Goal: Information Seeking & Learning: Learn about a topic

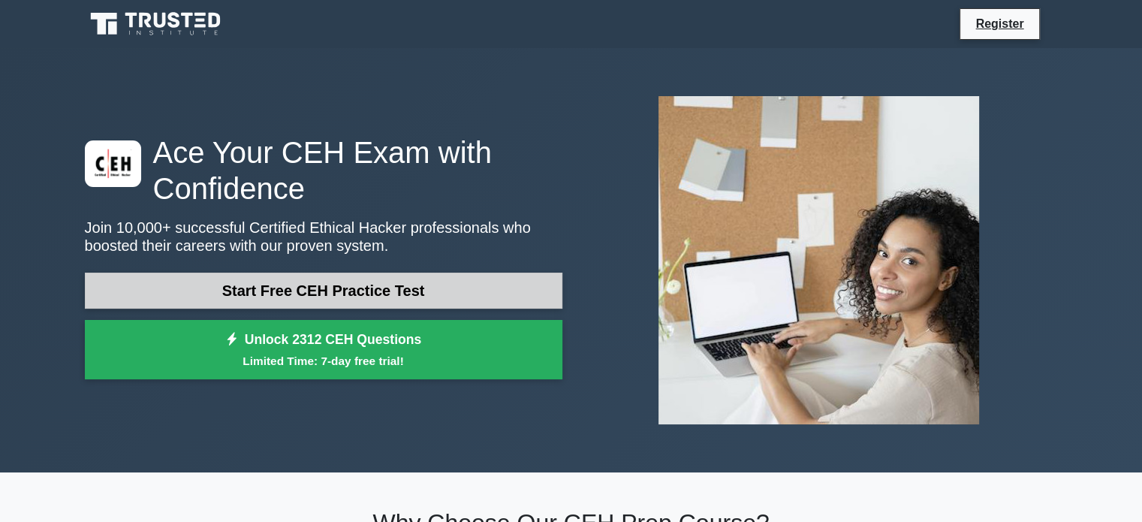
click at [371, 290] on link "Start Free CEH Practice Test" at bounding box center [323, 290] width 477 height 36
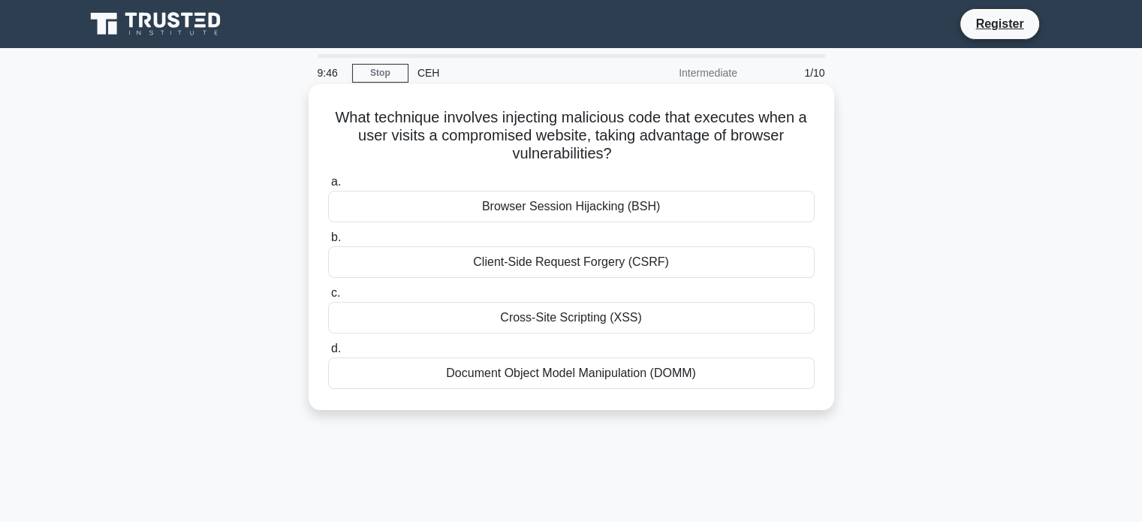
click at [588, 323] on div "Cross-Site Scripting (XSS)" at bounding box center [571, 318] width 486 height 32
click at [328, 298] on input "c. Cross-Site Scripting (XSS)" at bounding box center [328, 293] width 0 height 10
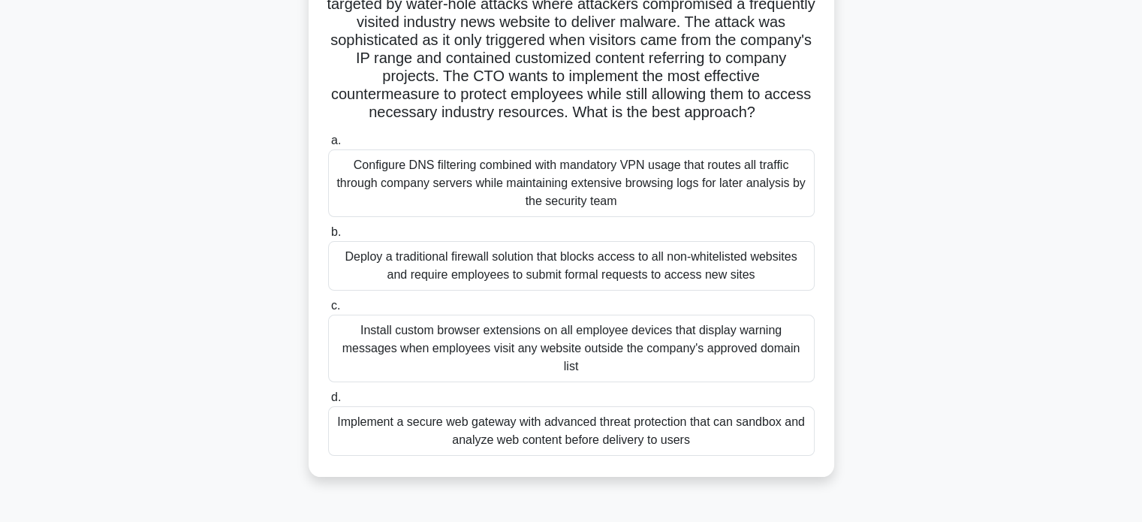
scroll to position [132, 0]
click at [467, 192] on div "Configure DNS filtering combined with mandatory VPN usage that routes all traff…" at bounding box center [571, 183] width 486 height 68
click at [328, 145] on input "a. Configure DNS filtering combined with mandatory VPN usage that routes all tr…" at bounding box center [328, 140] width 0 height 10
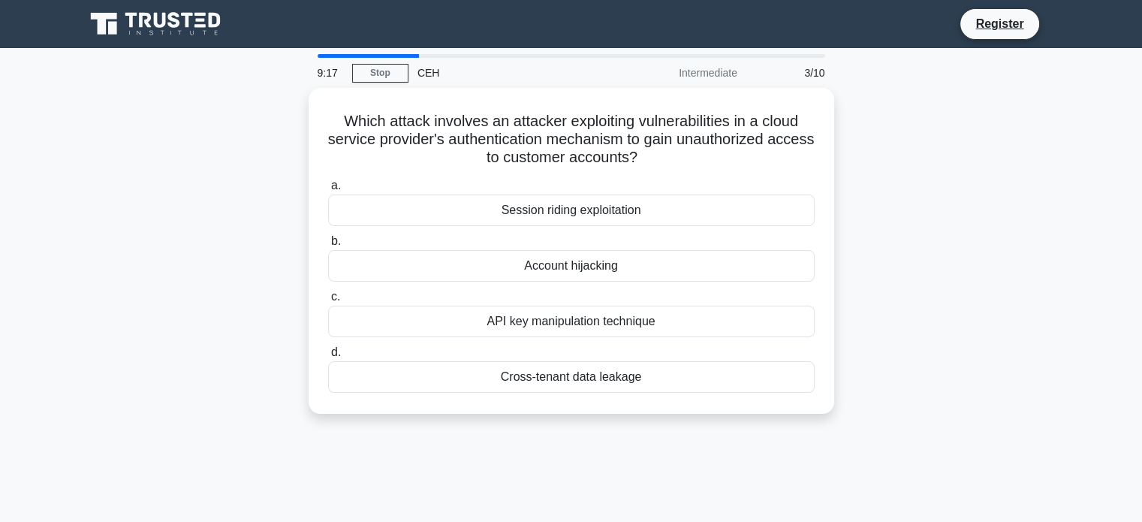
scroll to position [2, 0]
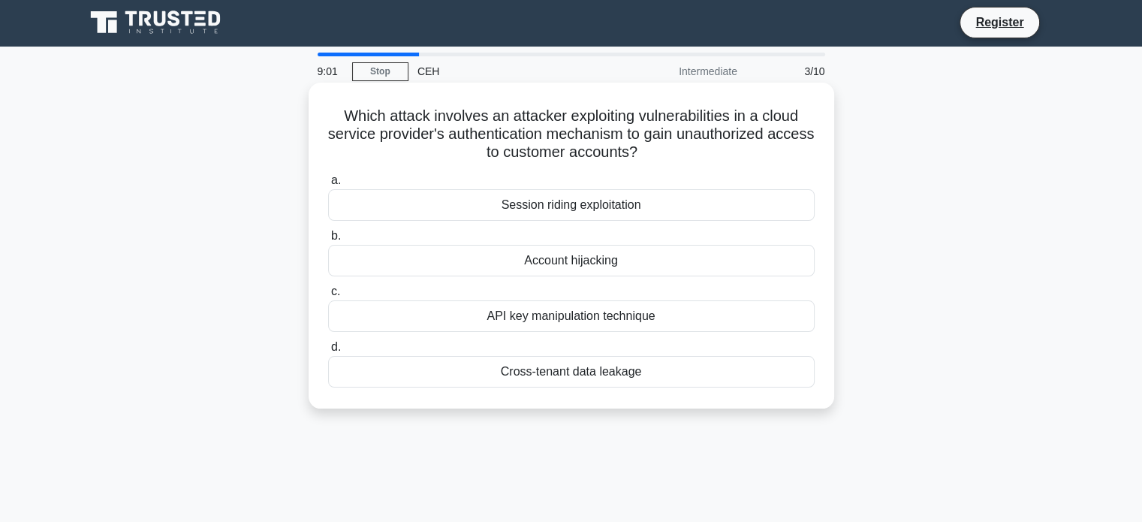
click at [635, 266] on div "Account hijacking" at bounding box center [571, 261] width 486 height 32
click at [328, 241] on input "b. Account hijacking" at bounding box center [328, 236] width 0 height 10
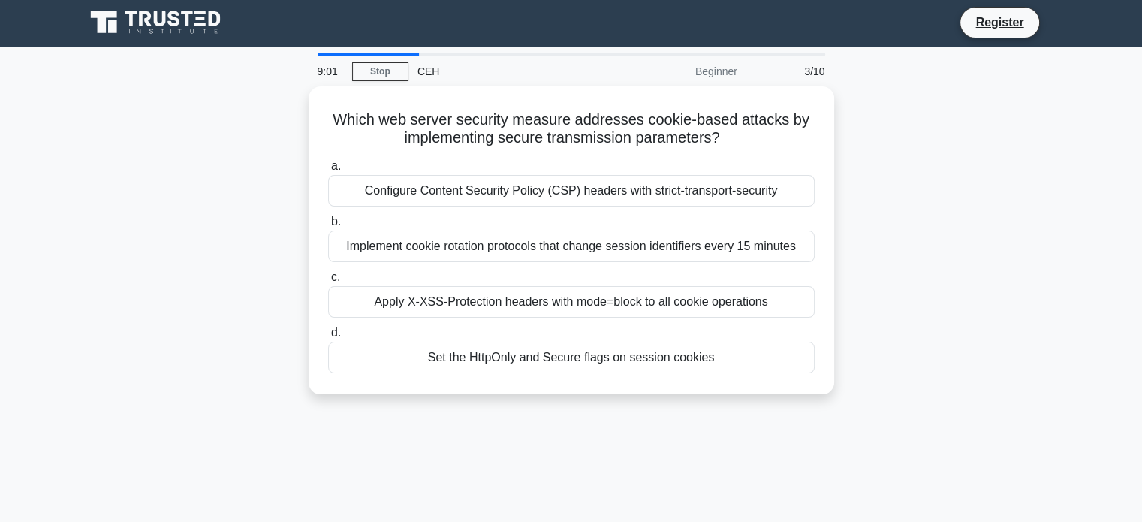
scroll to position [0, 0]
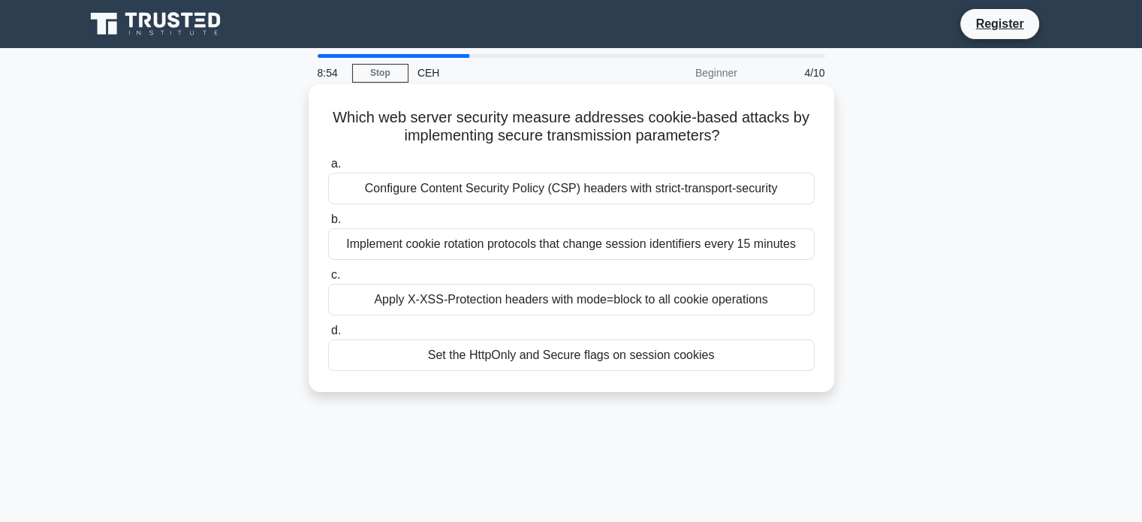
click at [486, 200] on div "Configure Content Security Policy (CSP) headers with strict-transport-security" at bounding box center [571, 189] width 486 height 32
click at [328, 169] on input "a. Configure Content Security Policy (CSP) headers with strict-transport-securi…" at bounding box center [328, 164] width 0 height 10
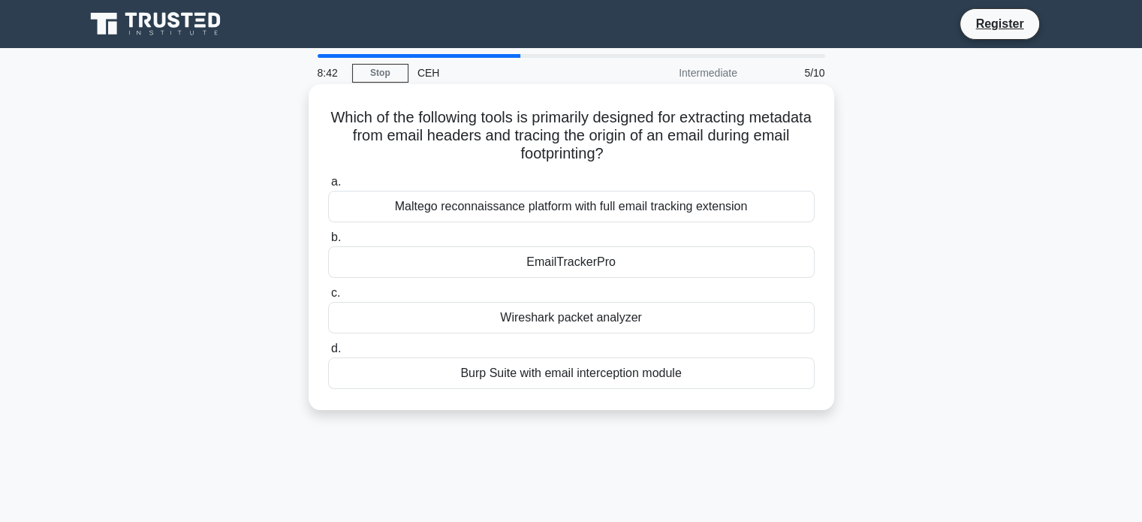
click at [487, 210] on div "Maltego reconnaissance platform with full email tracking extension" at bounding box center [571, 207] width 486 height 32
click at [328, 187] on input "a. Maltego reconnaissance platform with full email tracking extension" at bounding box center [328, 182] width 0 height 10
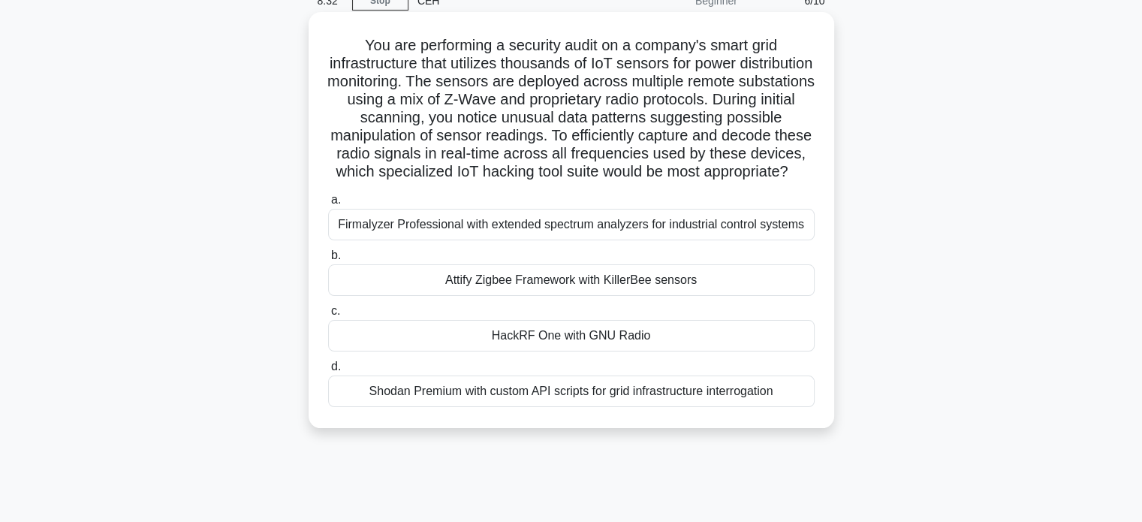
scroll to position [71, 0]
click at [615, 408] on div "Shodan Premium with custom API scripts for grid infrastructure interrogation" at bounding box center [571, 392] width 486 height 32
click at [328, 372] on input "d. Shodan Premium with custom API scripts for grid infrastructure interrogation" at bounding box center [328, 368] width 0 height 10
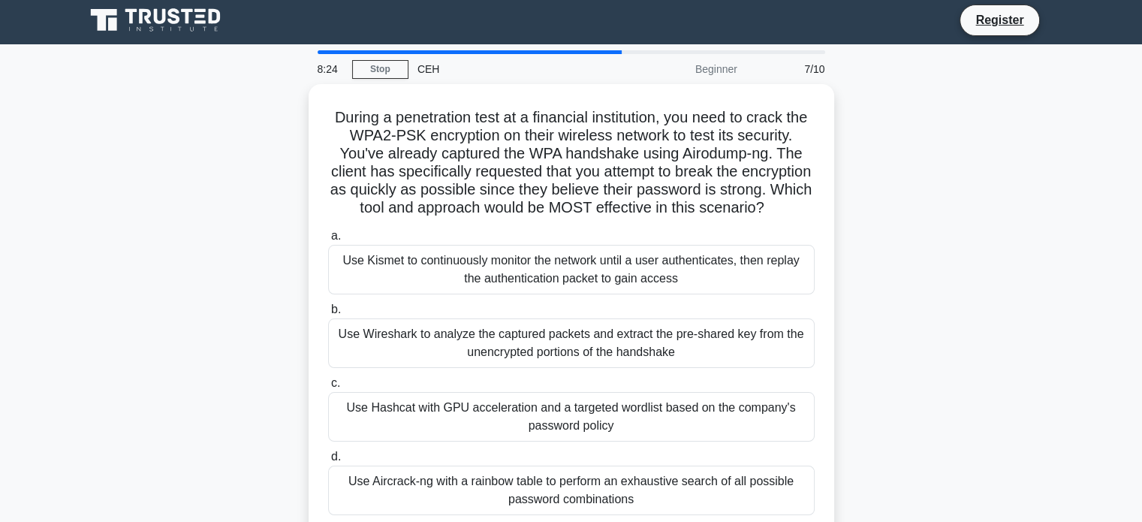
scroll to position [0, 0]
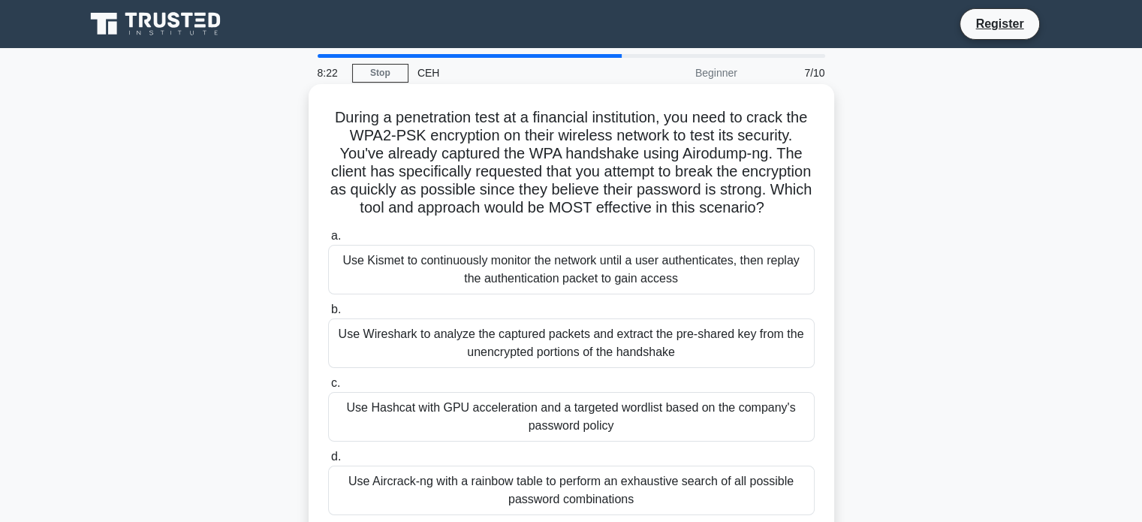
click at [555, 349] on div "Use Wireshark to analyze the captured packets and extract the pre-shared key fr…" at bounding box center [571, 343] width 486 height 50
click at [328, 314] on input "b. Use Wireshark to analyze the captured packets and extract the pre-shared key…" at bounding box center [328, 310] width 0 height 10
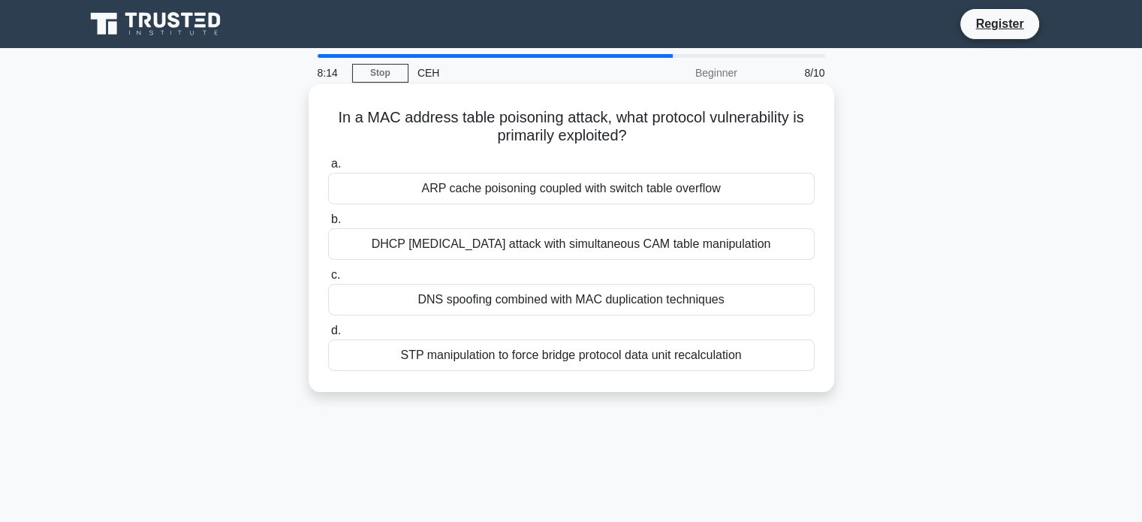
click at [426, 191] on div "ARP cache poisoning coupled with switch table overflow" at bounding box center [571, 189] width 486 height 32
click at [328, 169] on input "a. ARP cache poisoning coupled with switch table overflow" at bounding box center [328, 164] width 0 height 10
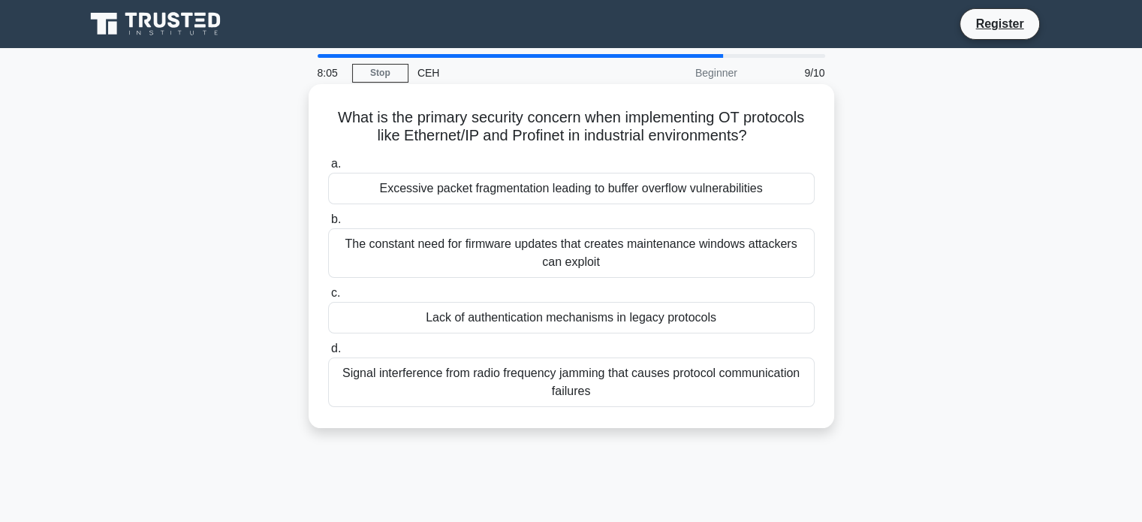
click at [558, 381] on div "Signal interference from radio frequency jamming that causes protocol communica…" at bounding box center [571, 382] width 486 height 50
click at [328, 354] on input "d. Signal interference from radio frequency jamming that causes protocol commun…" at bounding box center [328, 349] width 0 height 10
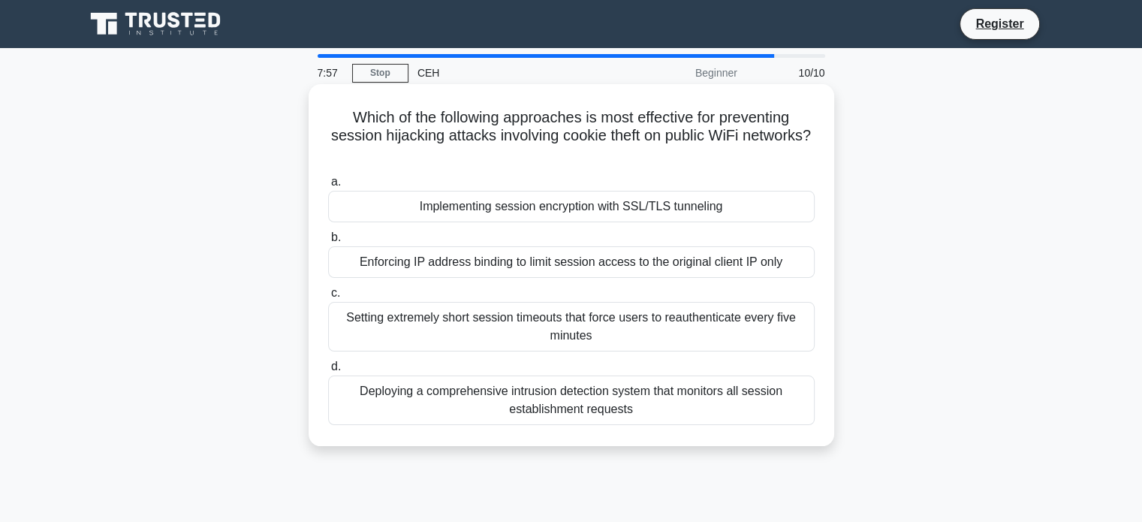
click at [564, 266] on div "Enforcing IP address binding to limit session access to the original client IP …" at bounding box center [571, 262] width 486 height 32
click at [328, 242] on input "b. Enforcing IP address binding to limit session access to the original client …" at bounding box center [328, 238] width 0 height 10
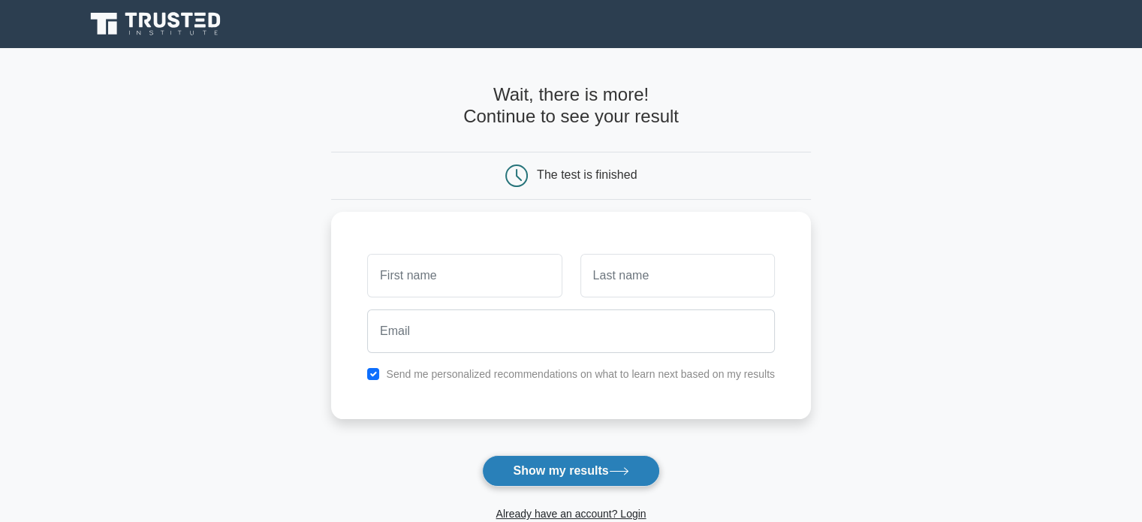
click at [544, 459] on button "Show my results" at bounding box center [570, 471] width 177 height 32
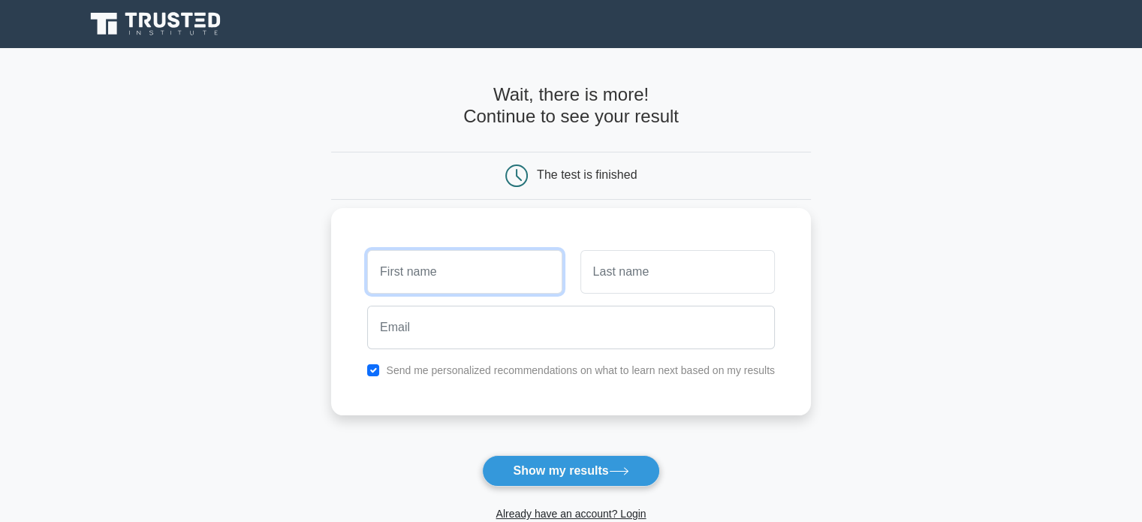
click at [470, 275] on input "text" at bounding box center [464, 272] width 194 height 44
type input "raghul"
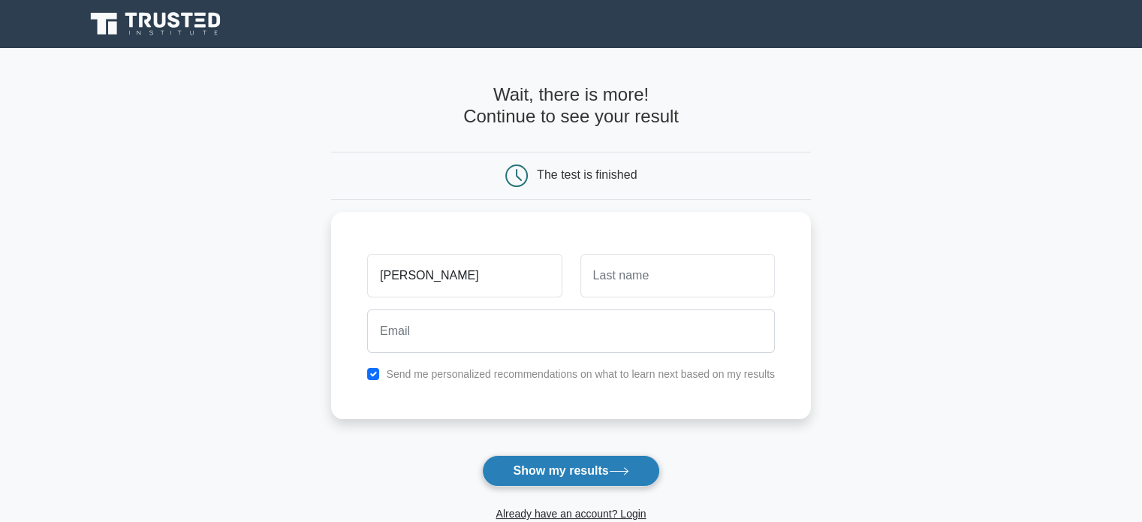
click at [589, 475] on button "Show my results" at bounding box center [570, 471] width 177 height 32
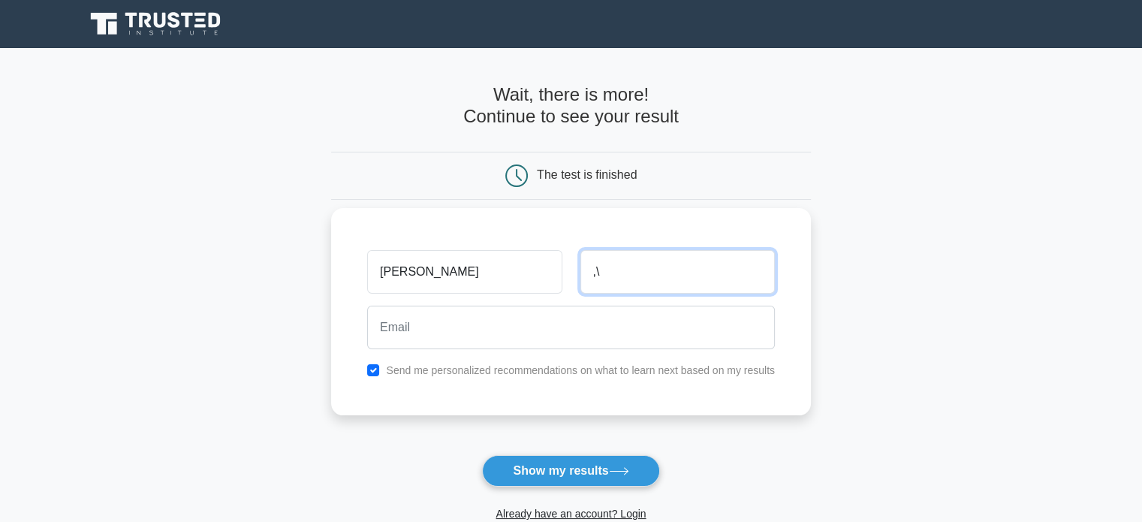
type input ","
type input "m"
type input ".m"
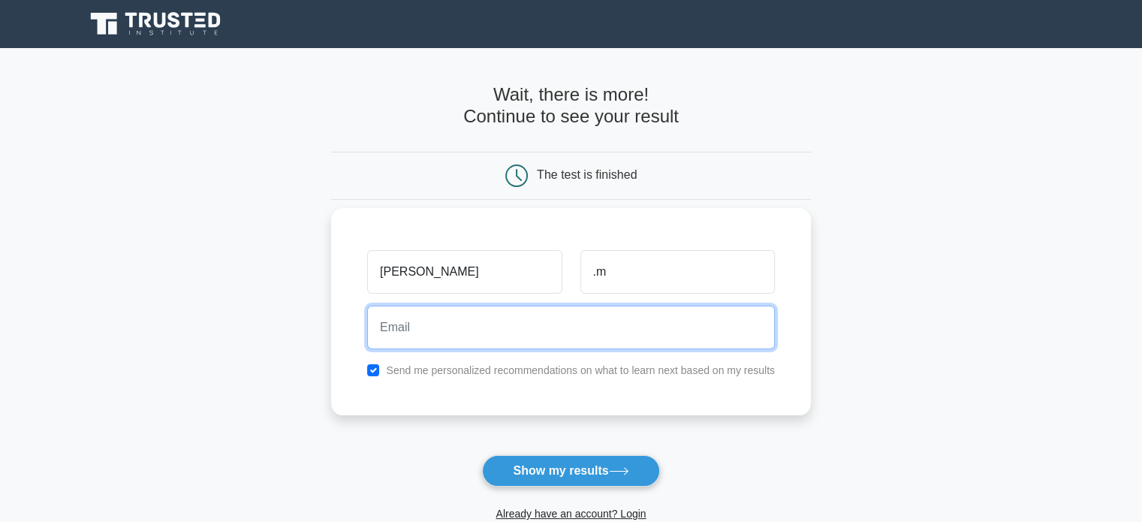
click at [507, 329] on input "email" at bounding box center [571, 327] width 408 height 44
type input "knightgamers1983@gmail.com"
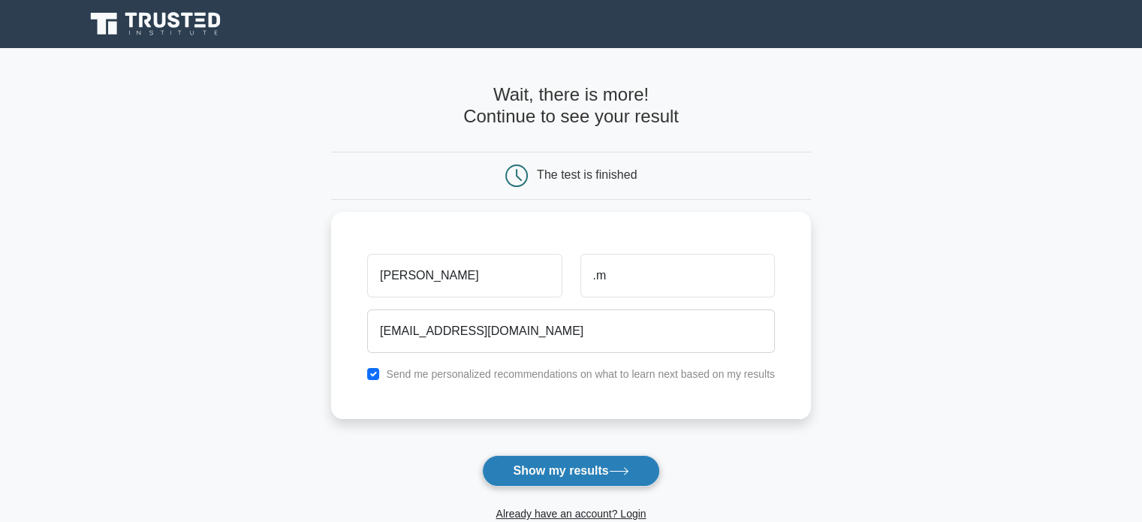
click at [567, 462] on button "Show my results" at bounding box center [570, 471] width 177 height 32
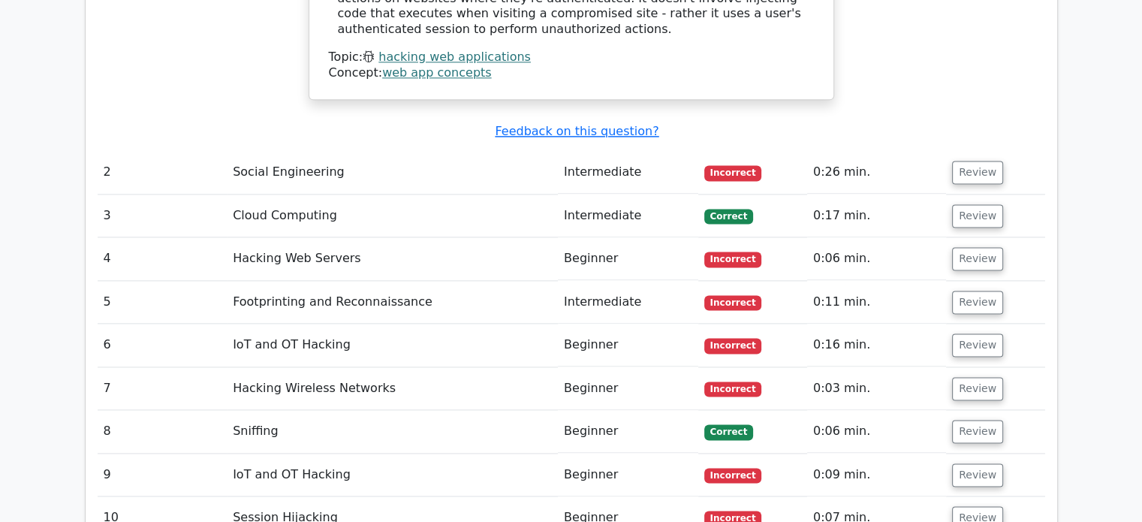
scroll to position [2014, 0]
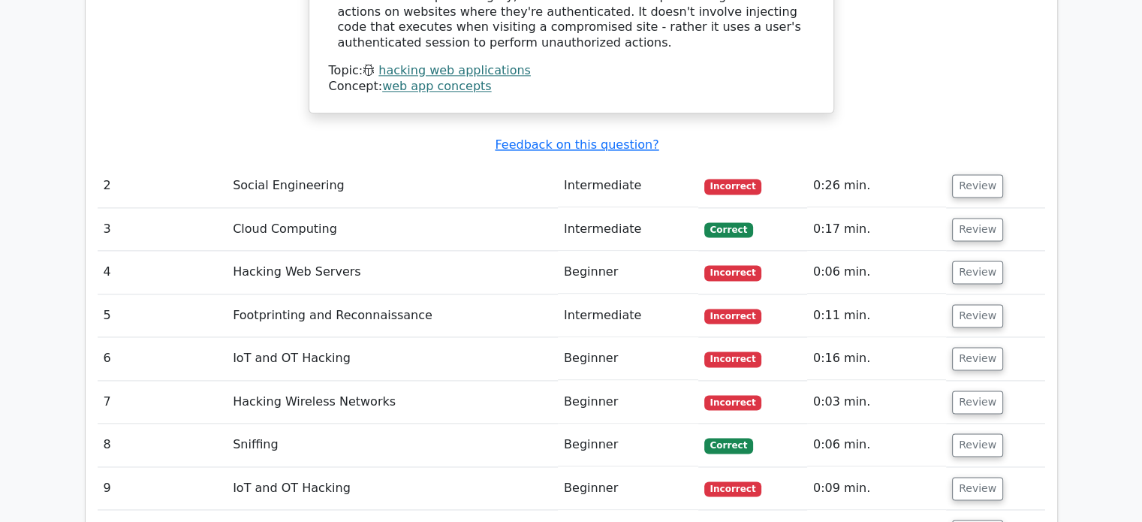
click at [455, 164] on td "Social Engineering" at bounding box center [392, 185] width 331 height 43
click at [979, 433] on button "Review" at bounding box center [977, 444] width 51 height 23
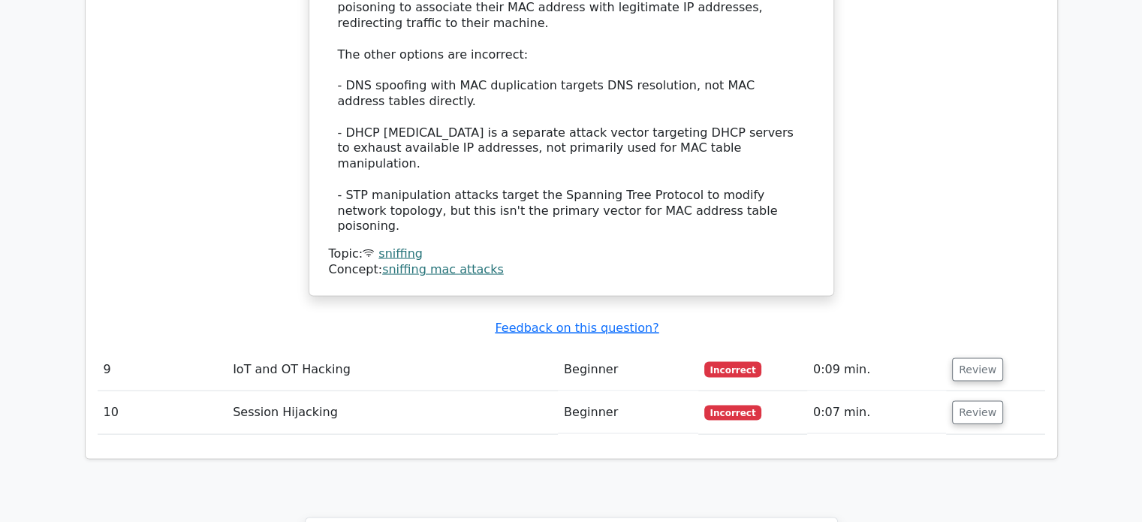
scroll to position [2930, 0]
click at [984, 401] on button "Review" at bounding box center [977, 412] width 51 height 23
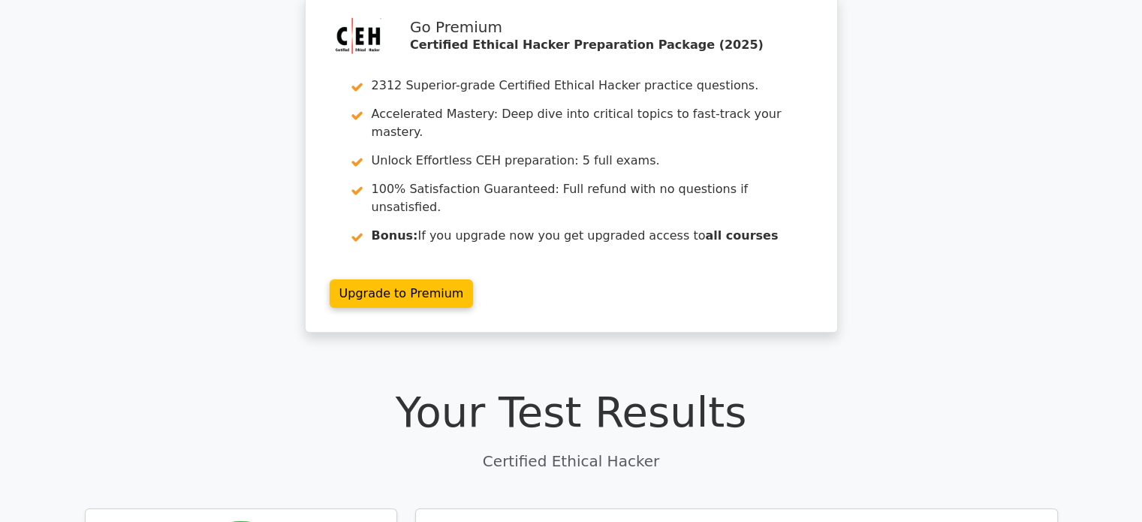
scroll to position [0, 0]
